Goal: Information Seeking & Learning: Learn about a topic

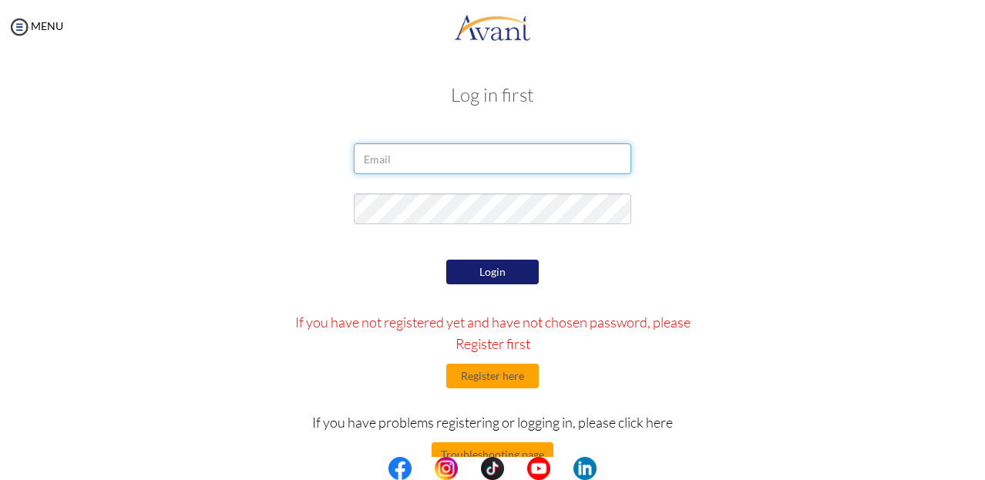
type input "[EMAIL_ADDRESS][DOMAIN_NAME]"
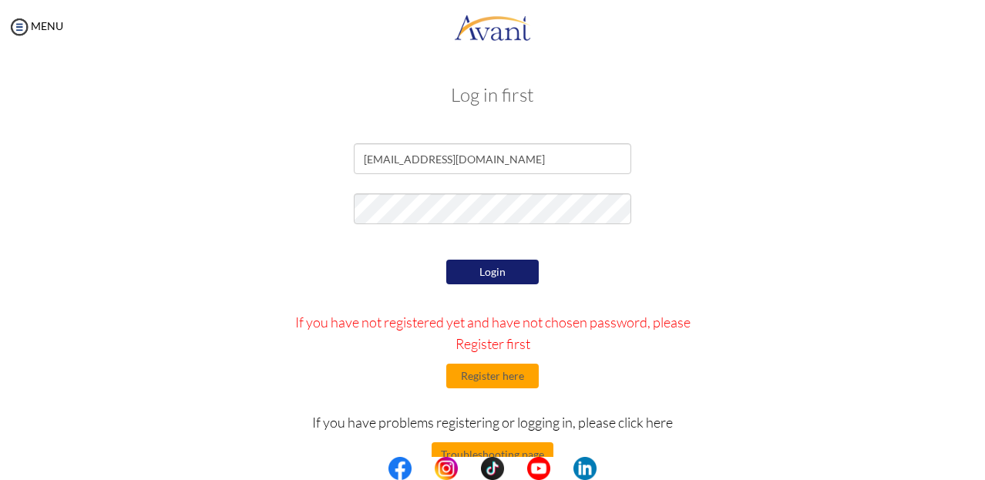
click at [487, 271] on button "Login" at bounding box center [492, 272] width 92 height 25
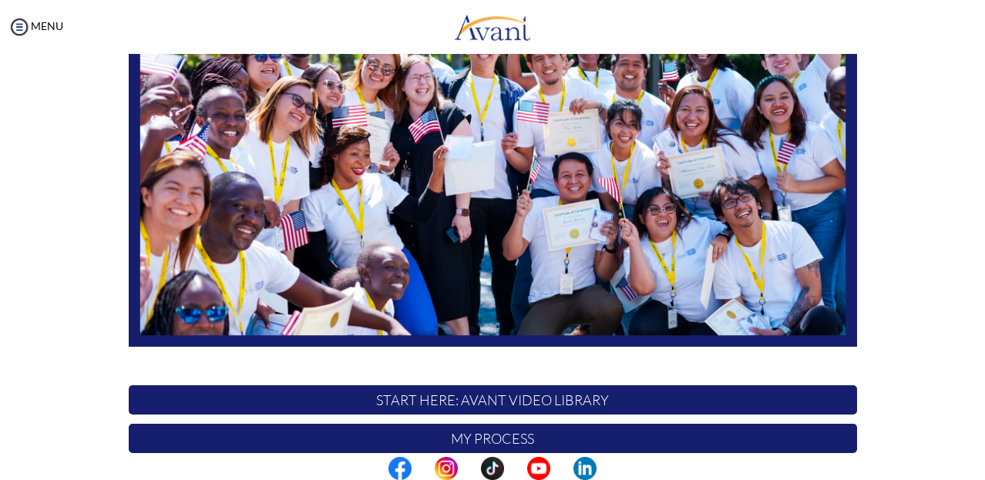
scroll to position [203, 0]
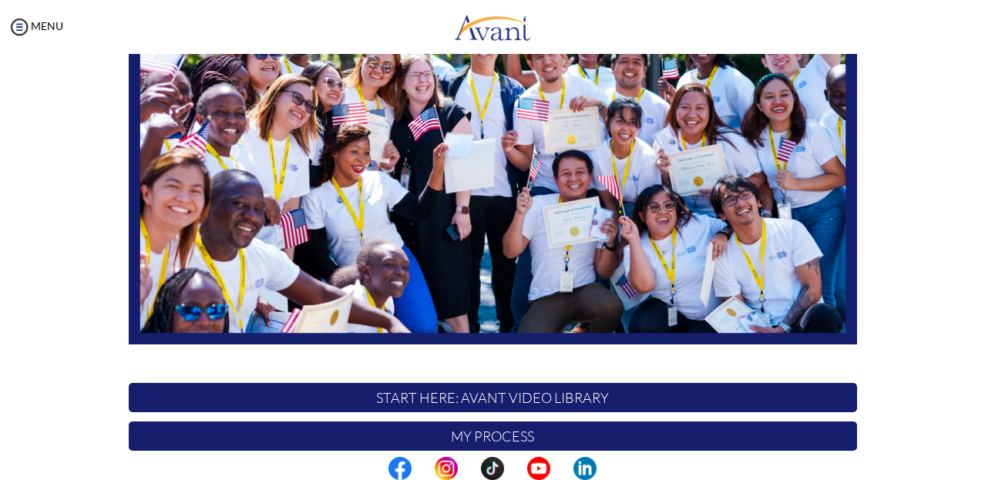
click at [417, 96] on img at bounding box center [493, 140] width 728 height 410
click at [502, 396] on p "START HERE: Avant Video Library" at bounding box center [493, 397] width 728 height 29
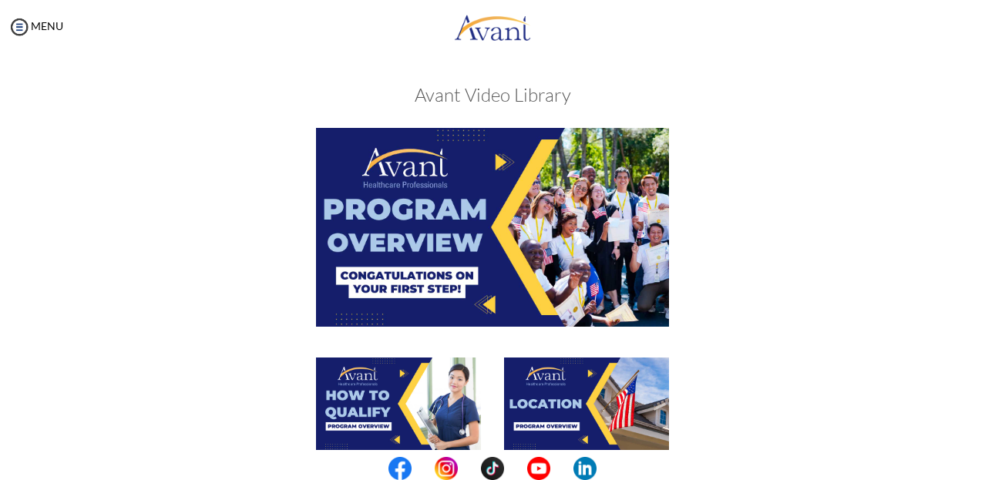
click at [484, 168] on img at bounding box center [492, 227] width 353 height 198
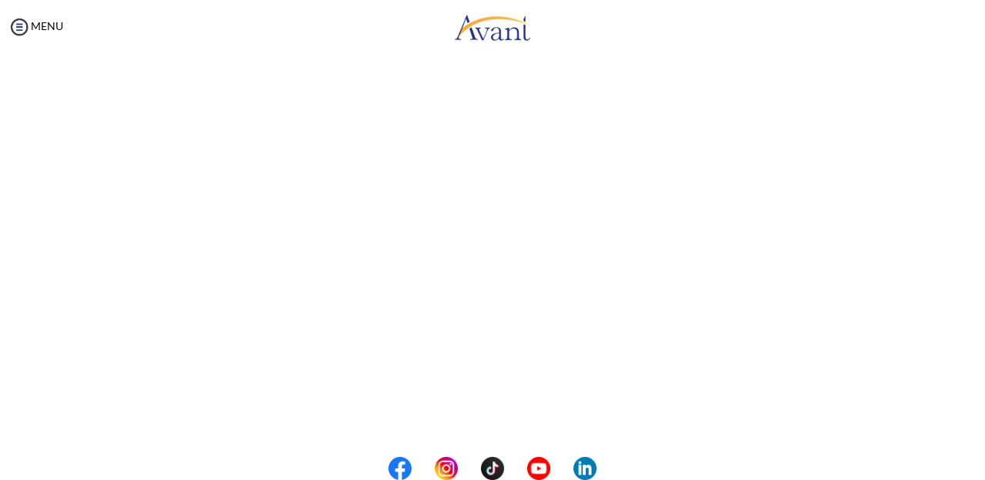
scroll to position [183, 0]
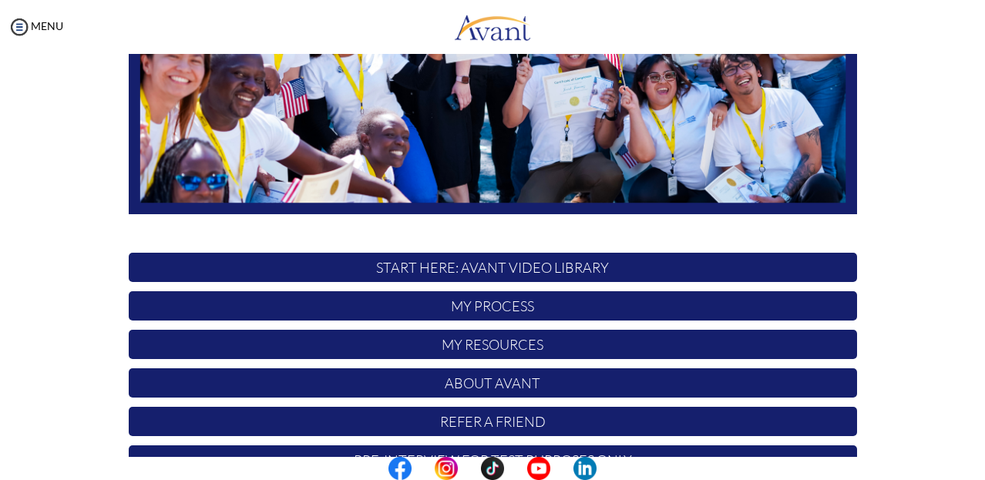
scroll to position [320, 0]
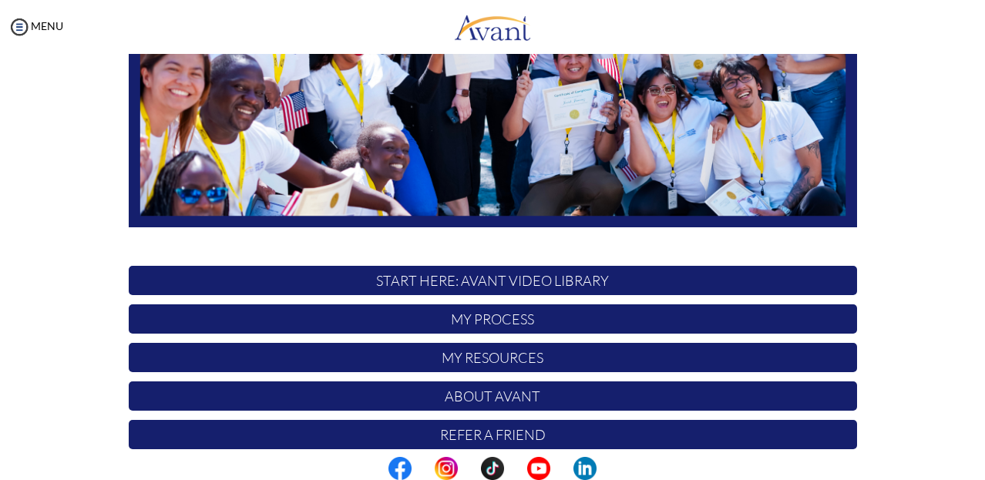
click at [482, 278] on p "START HERE: Avant Video Library" at bounding box center [493, 280] width 728 height 29
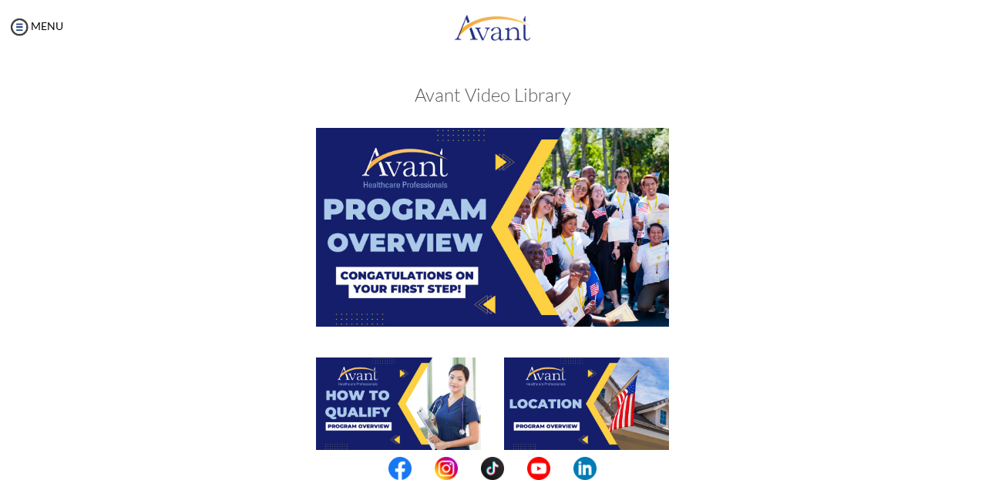
click at [498, 175] on img at bounding box center [492, 227] width 353 height 198
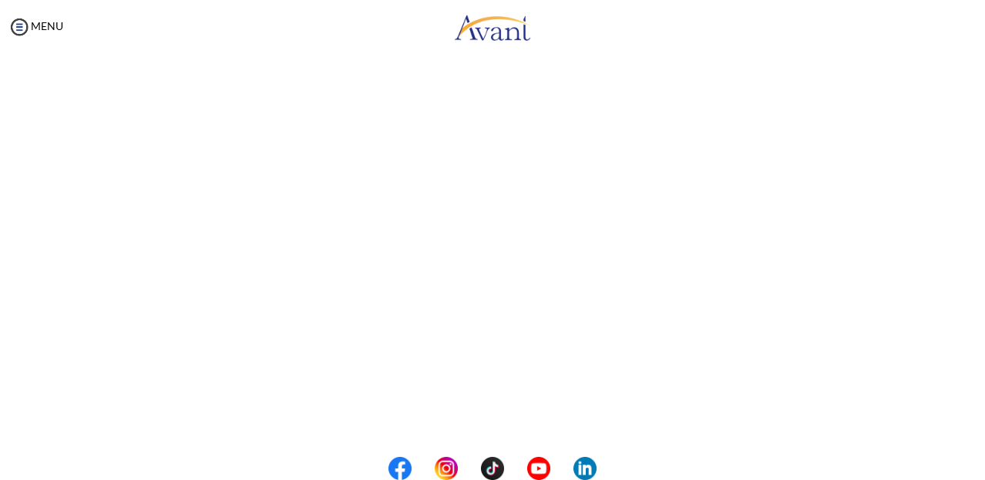
scroll to position [191, 0]
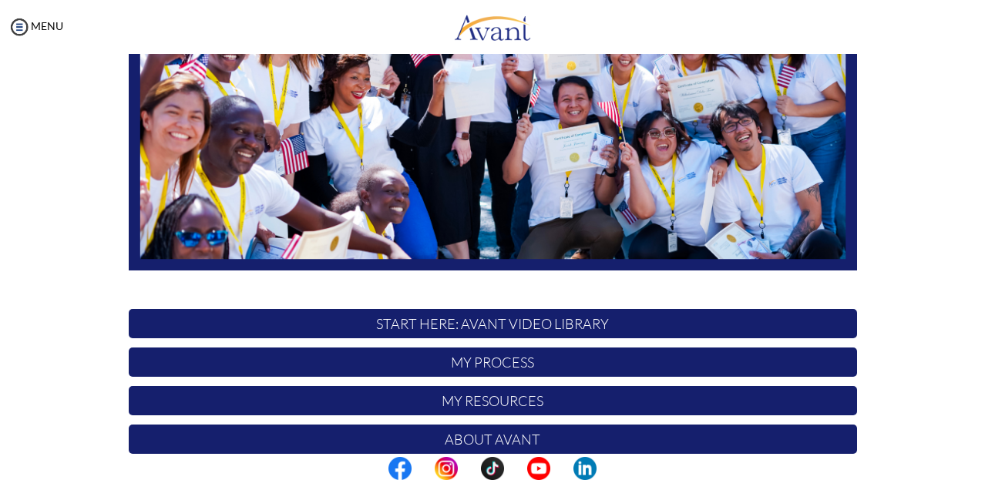
scroll to position [274, 0]
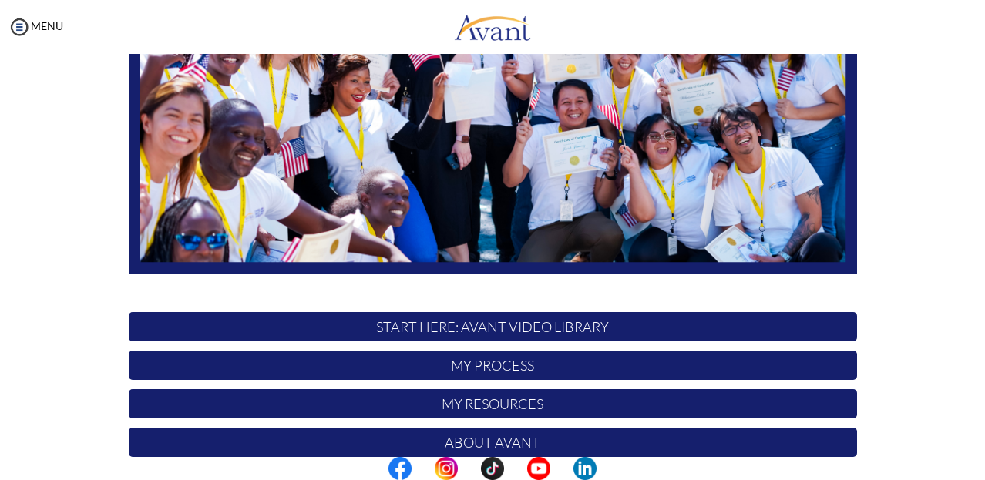
click at [487, 331] on p "START HERE: Avant Video Library" at bounding box center [493, 326] width 728 height 29
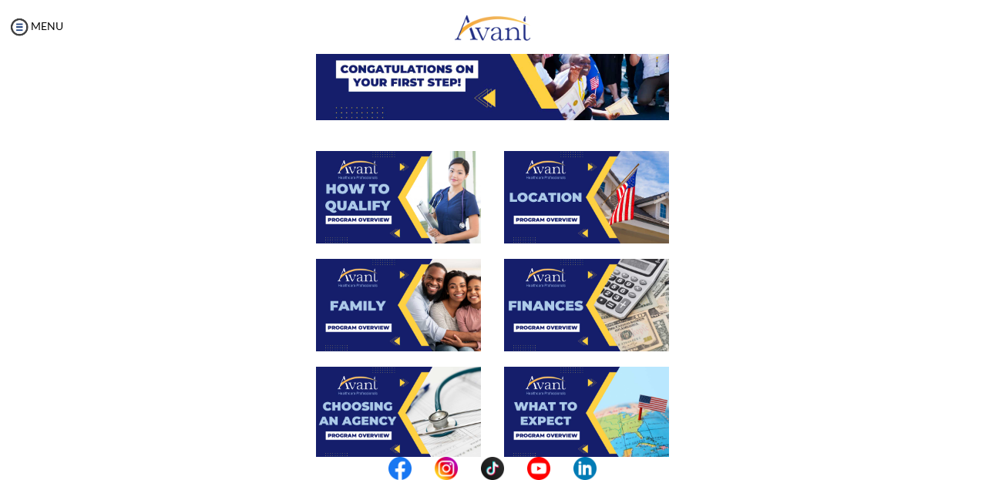
scroll to position [210, 0]
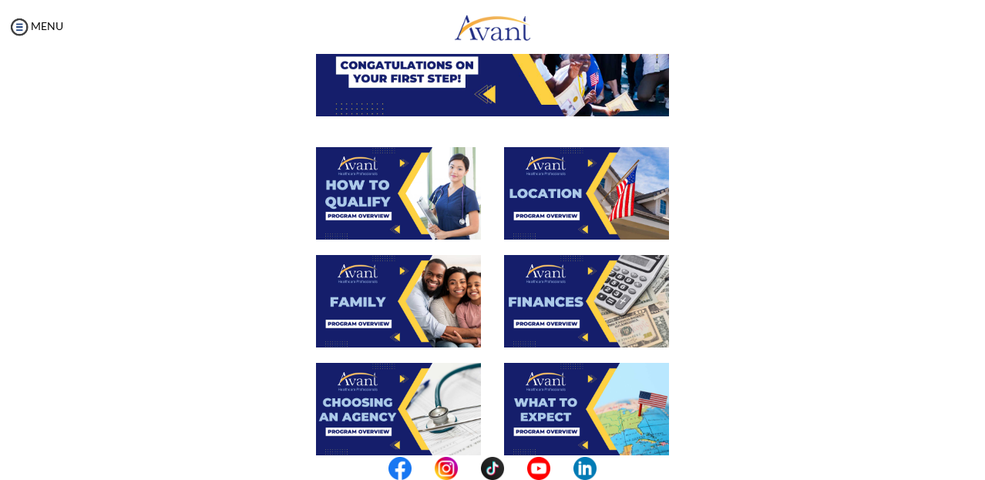
click at [387, 185] on img at bounding box center [398, 193] width 165 height 92
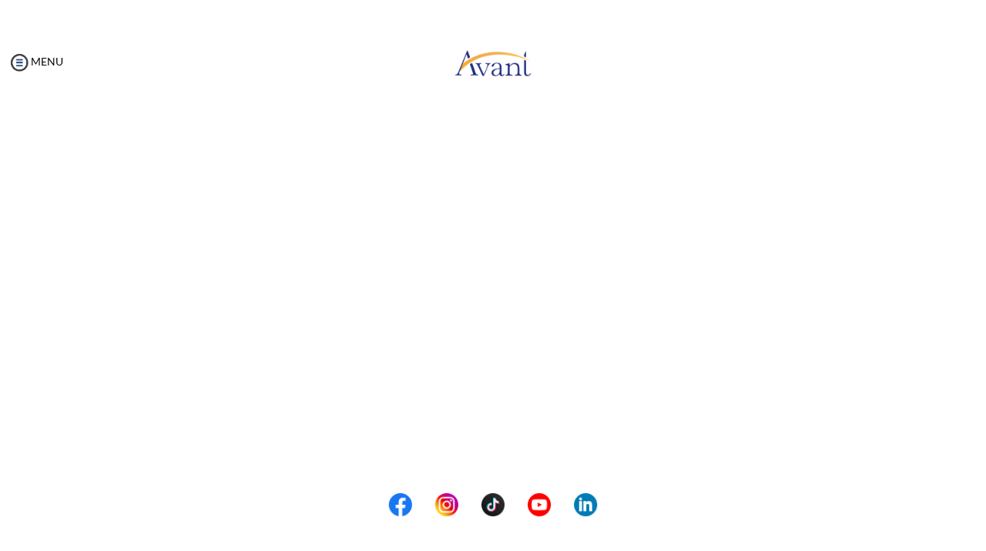
scroll to position [149, 0]
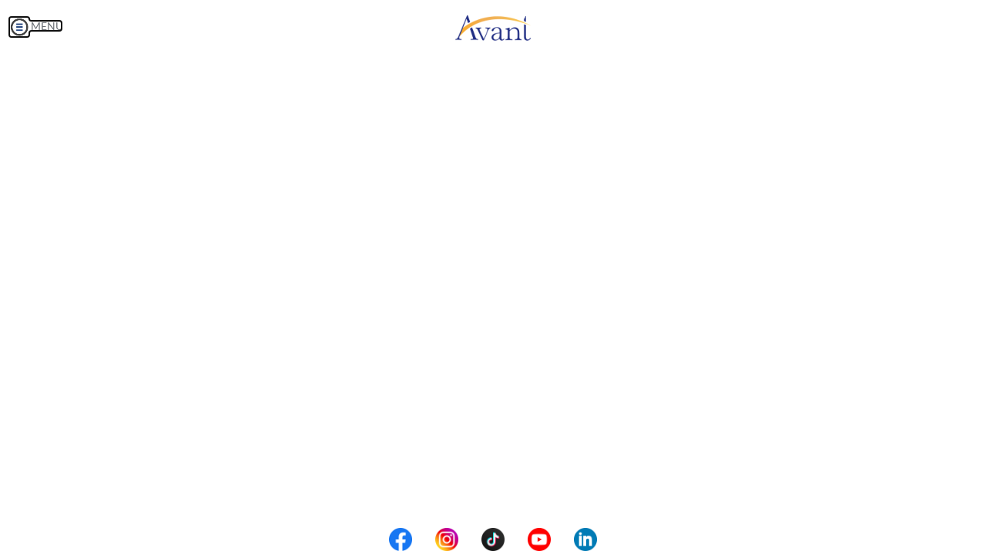
click at [47, 26] on body "Maintenance break. Please come back in 2 hours. MENU My Status What is the next…" at bounding box center [493, 275] width 986 height 551
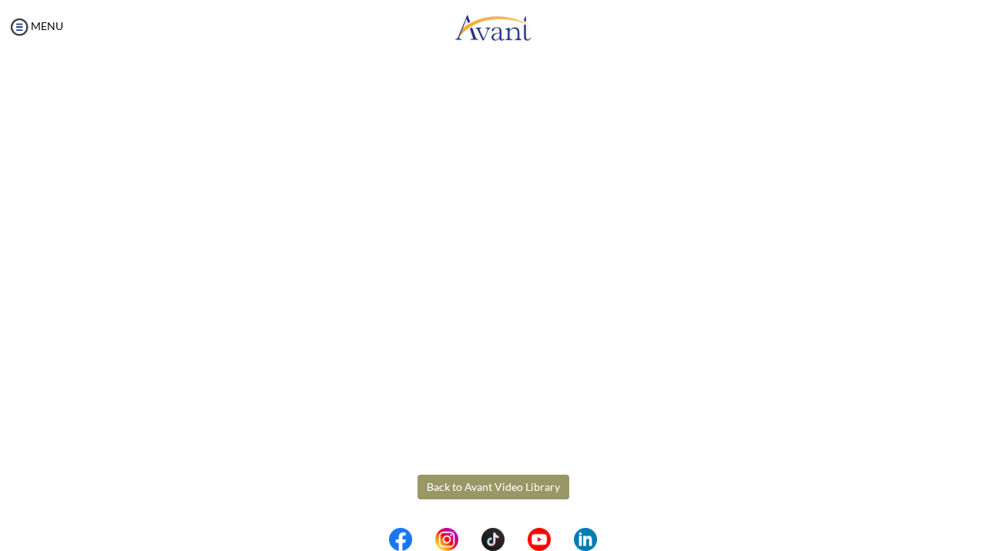
click at [468, 479] on button "Back to Avant Video Library" at bounding box center [494, 487] width 152 height 25
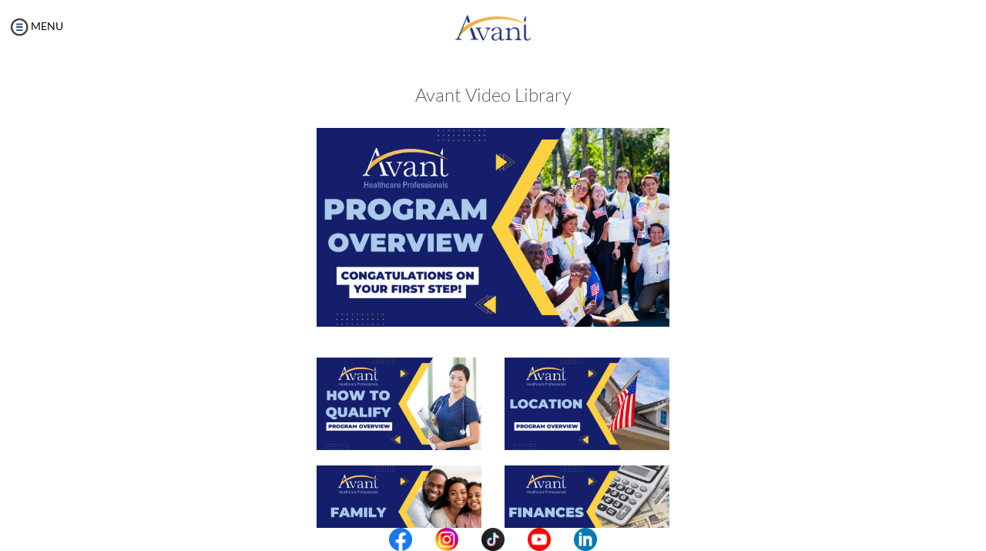
click at [565, 402] on img at bounding box center [587, 403] width 165 height 92
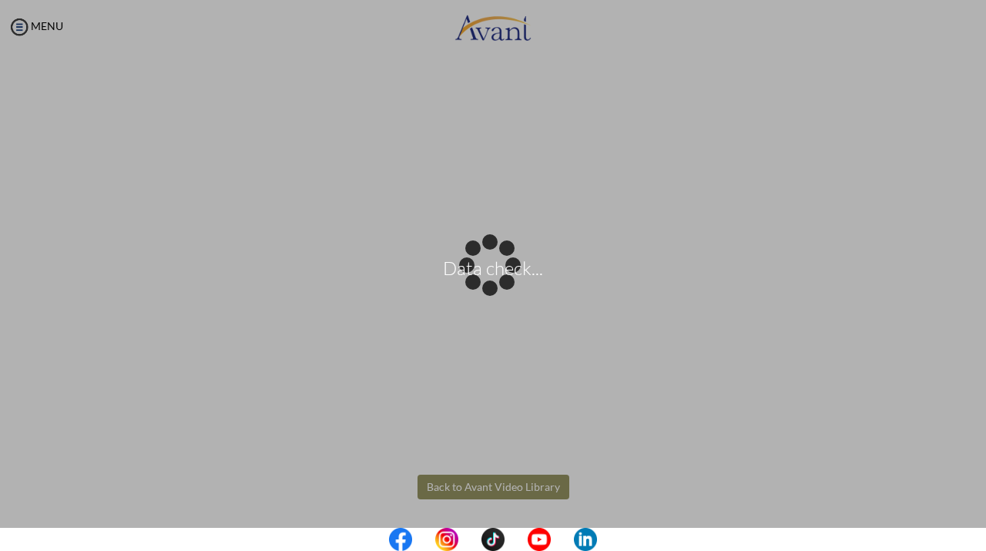
click at [510, 479] on body "Data check... Maintenance break. Please come back in 2 hours. MENU My Status Wh…" at bounding box center [493, 275] width 986 height 551
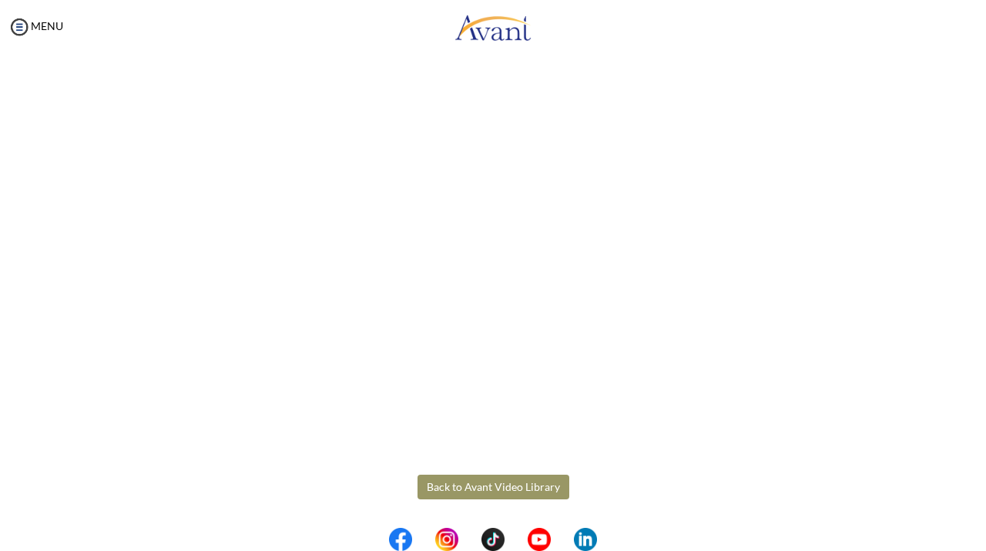
click at [510, 479] on button "Back to Avant Video Library" at bounding box center [494, 487] width 152 height 25
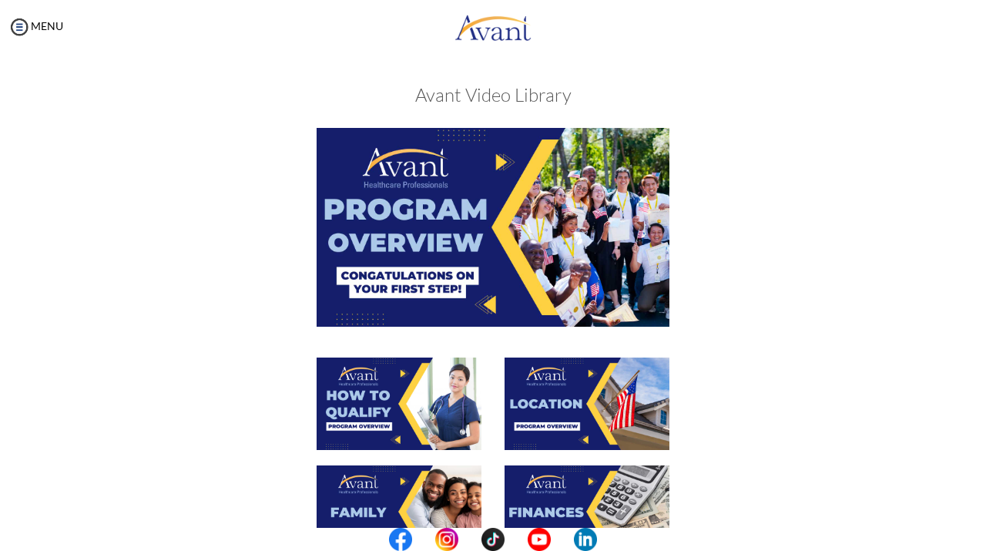
click at [394, 479] on img at bounding box center [399, 511] width 165 height 92
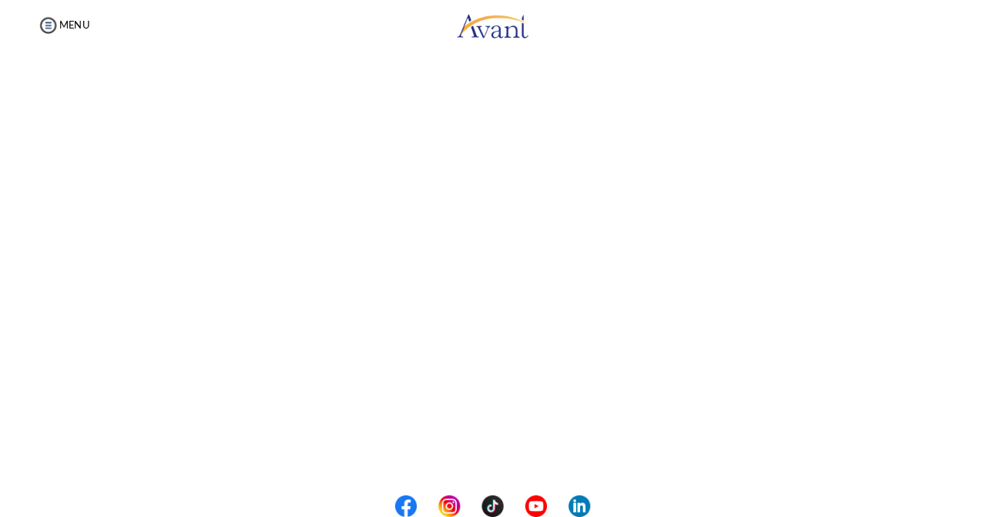
scroll to position [371, 0]
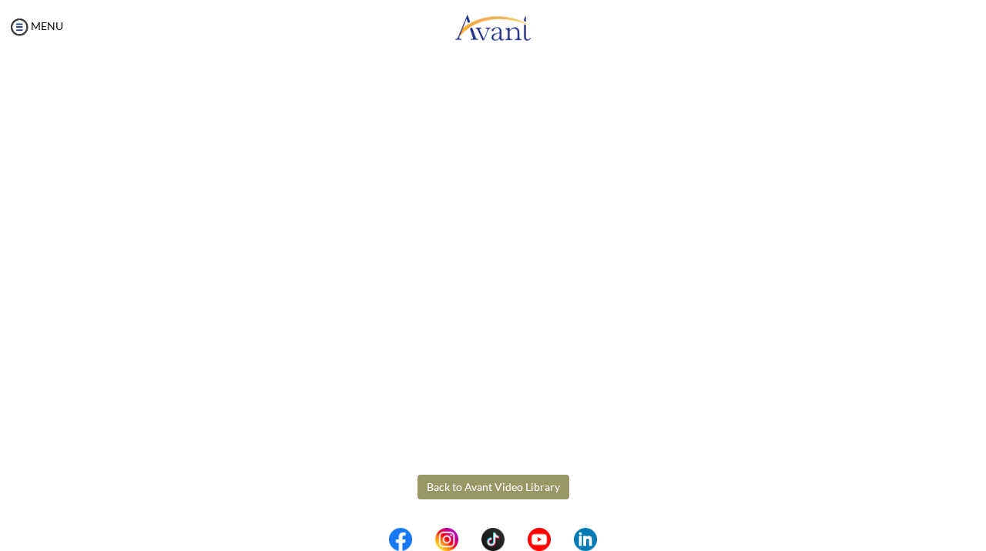
click at [495, 479] on body "Maintenance break. Please come back in 2 hours. MENU My Status What is the next…" at bounding box center [493, 275] width 986 height 551
click at [495, 479] on button "Back to Avant Video Library" at bounding box center [494, 487] width 152 height 25
